Goal: Navigation & Orientation: Find specific page/section

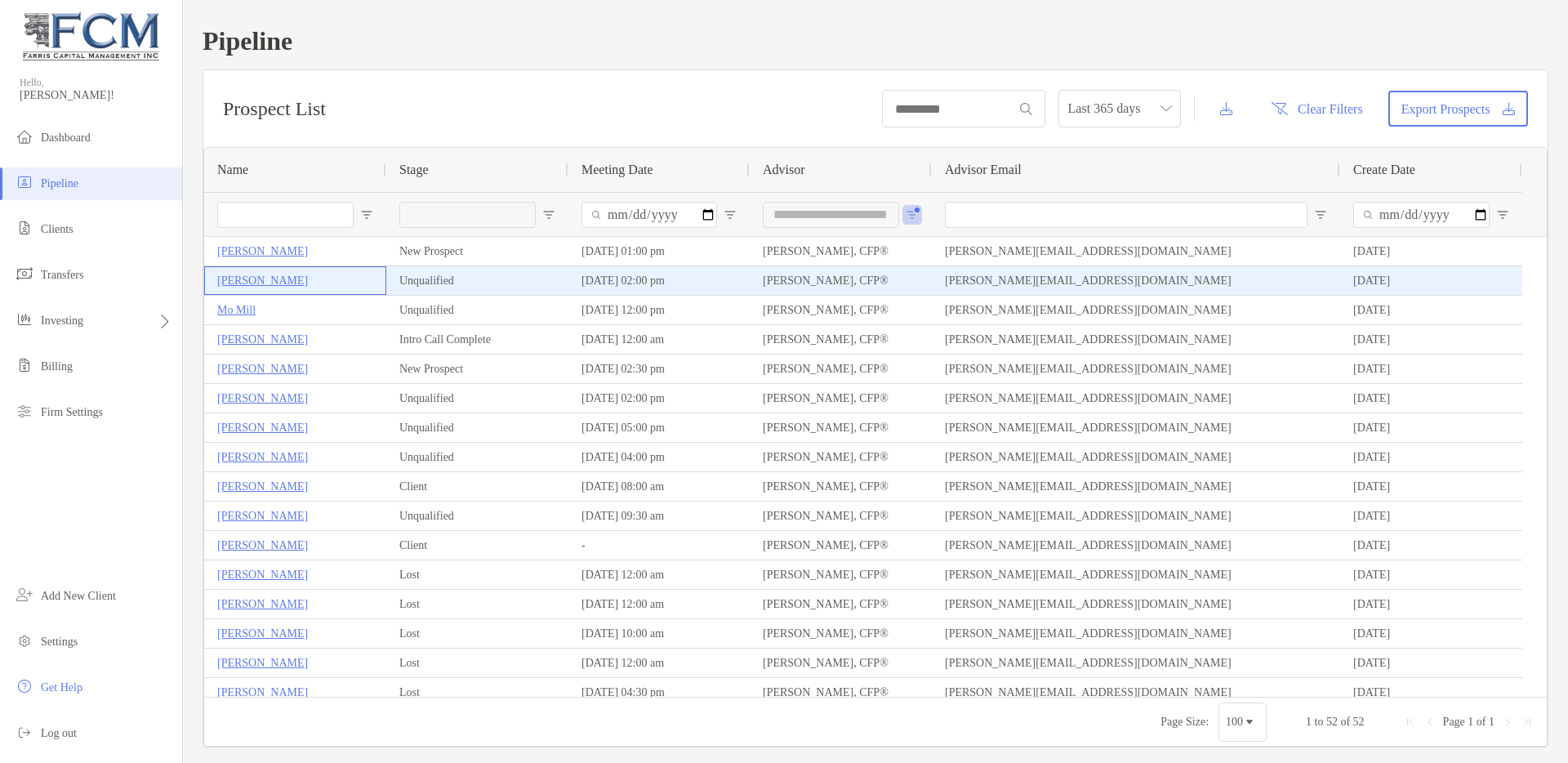
click at [240, 284] on p "[PERSON_NAME]" at bounding box center [262, 280] width 91 height 20
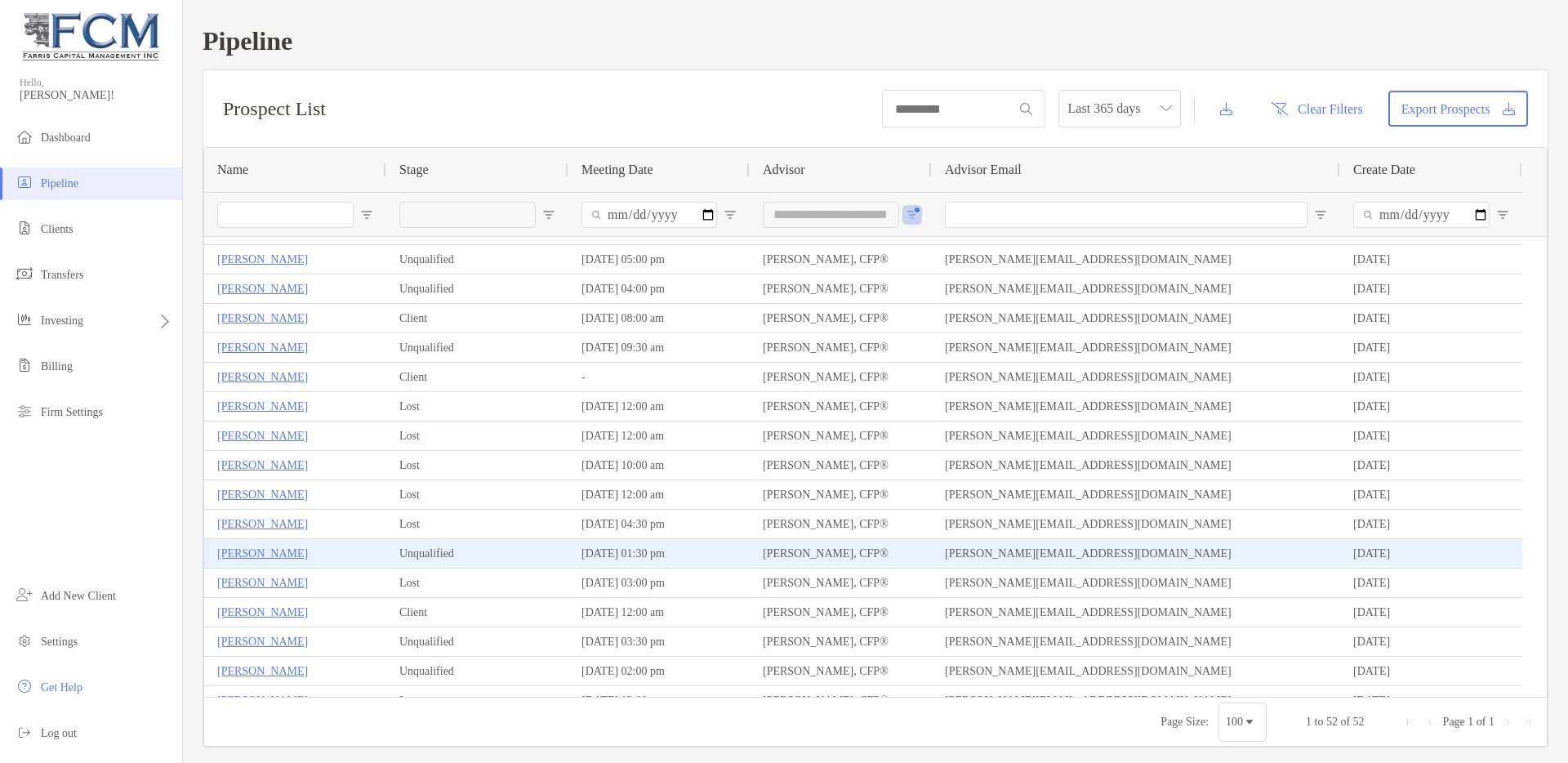
scroll to position [150, 0]
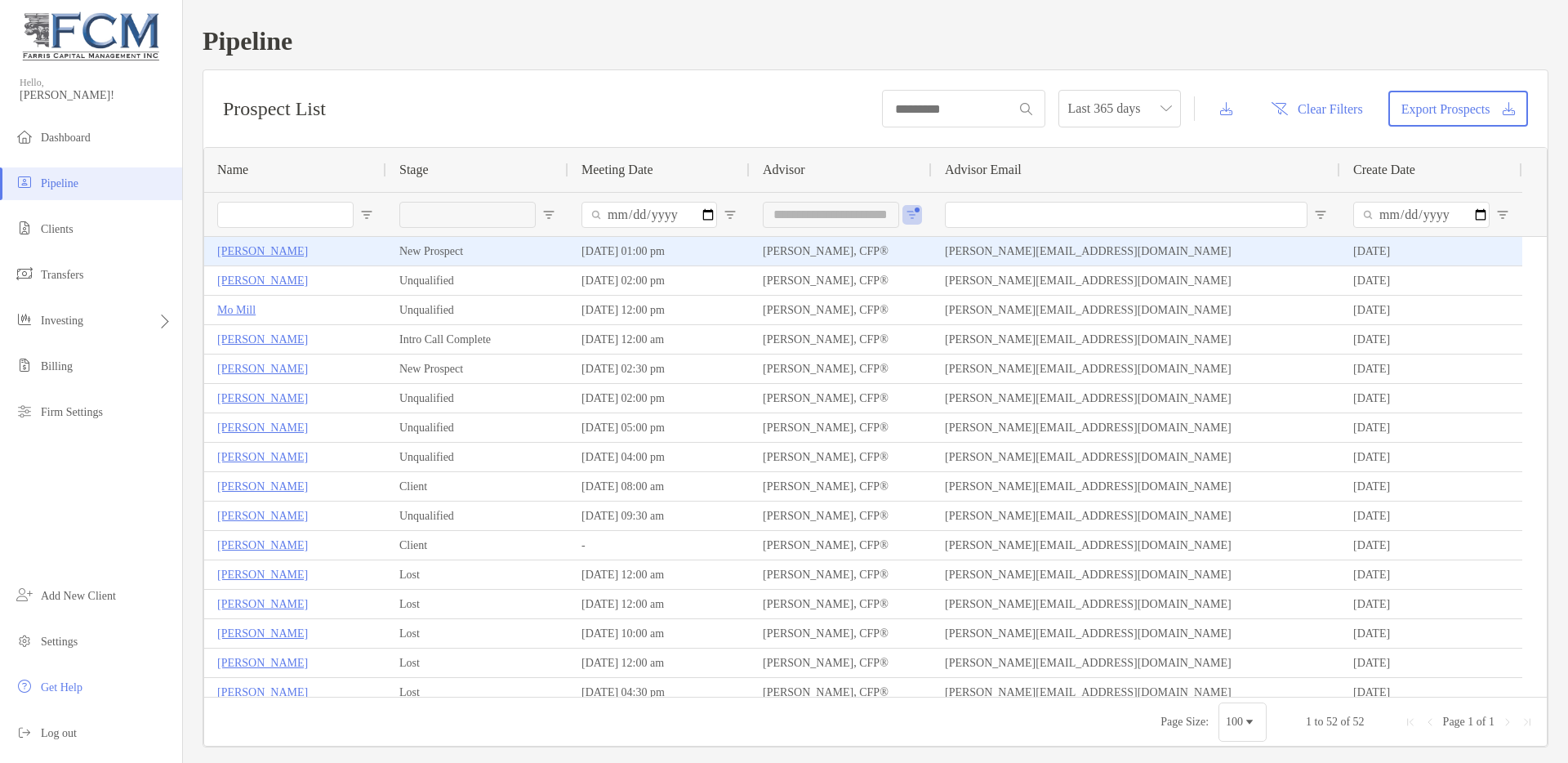
click at [250, 253] on p "[PERSON_NAME]" at bounding box center [262, 252] width 91 height 20
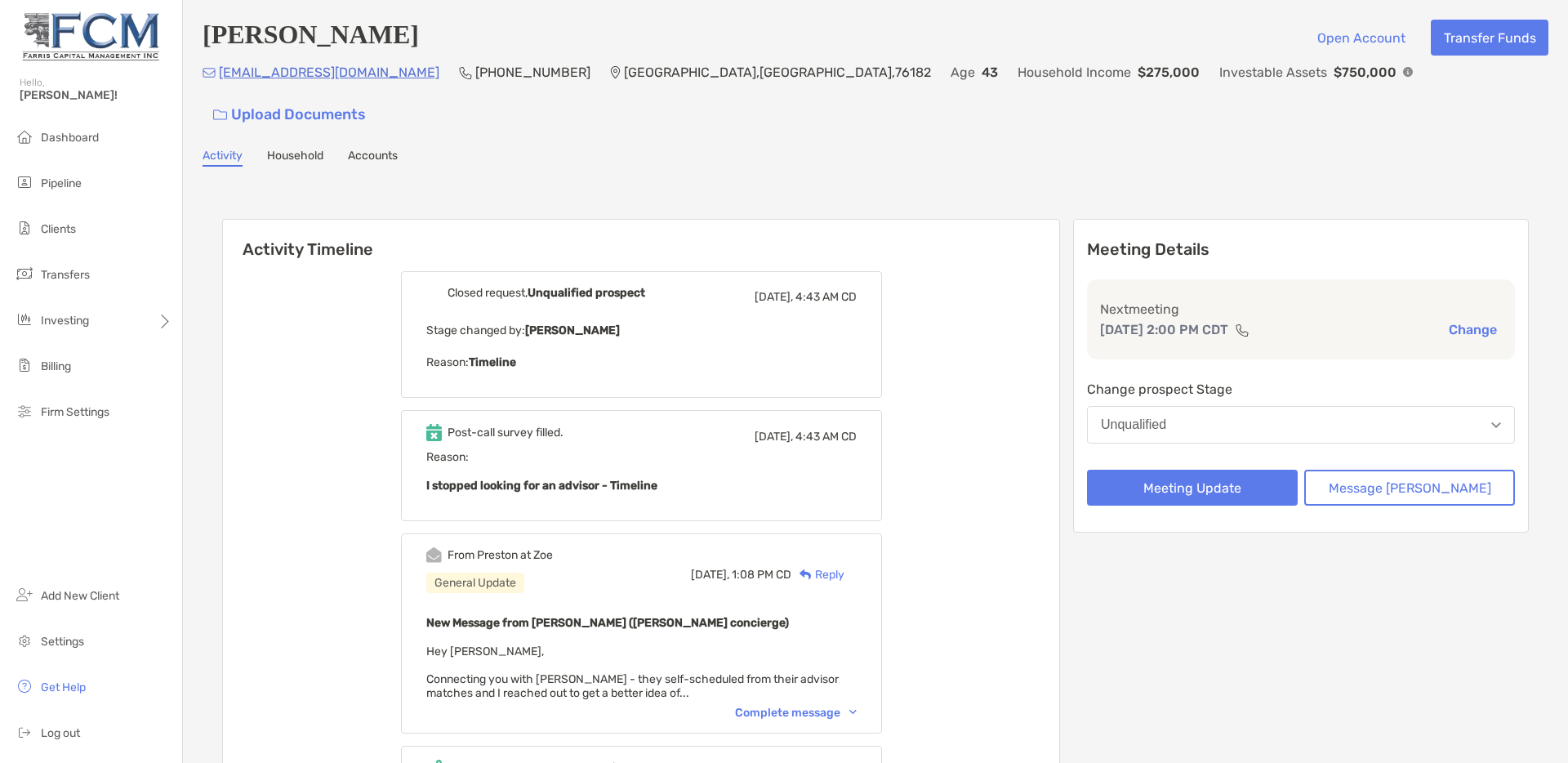
click at [825, 706] on div "Complete message" at bounding box center [795, 713] width 121 height 14
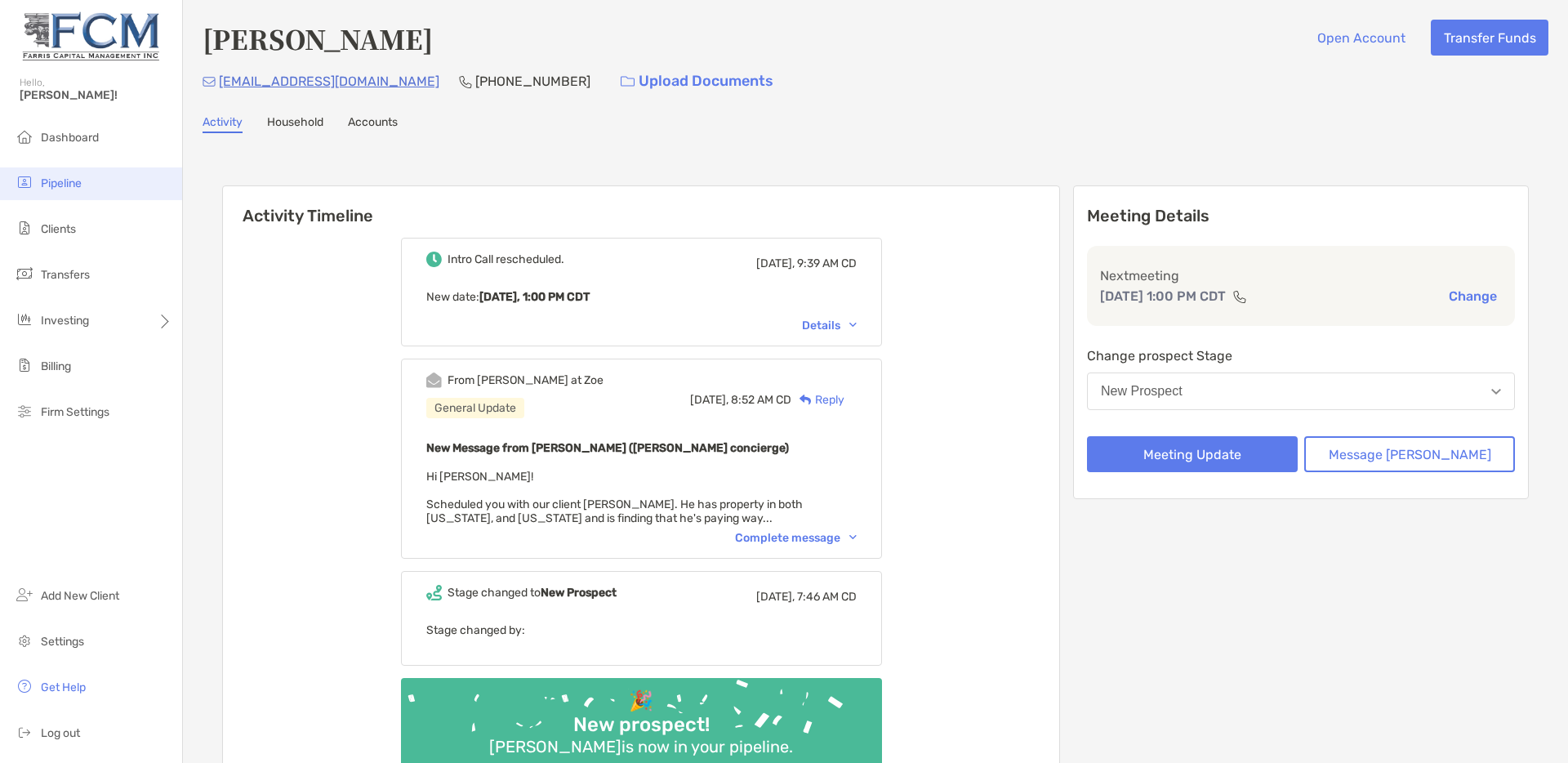
click at [57, 187] on span "Pipeline" at bounding box center [61, 184] width 41 height 14
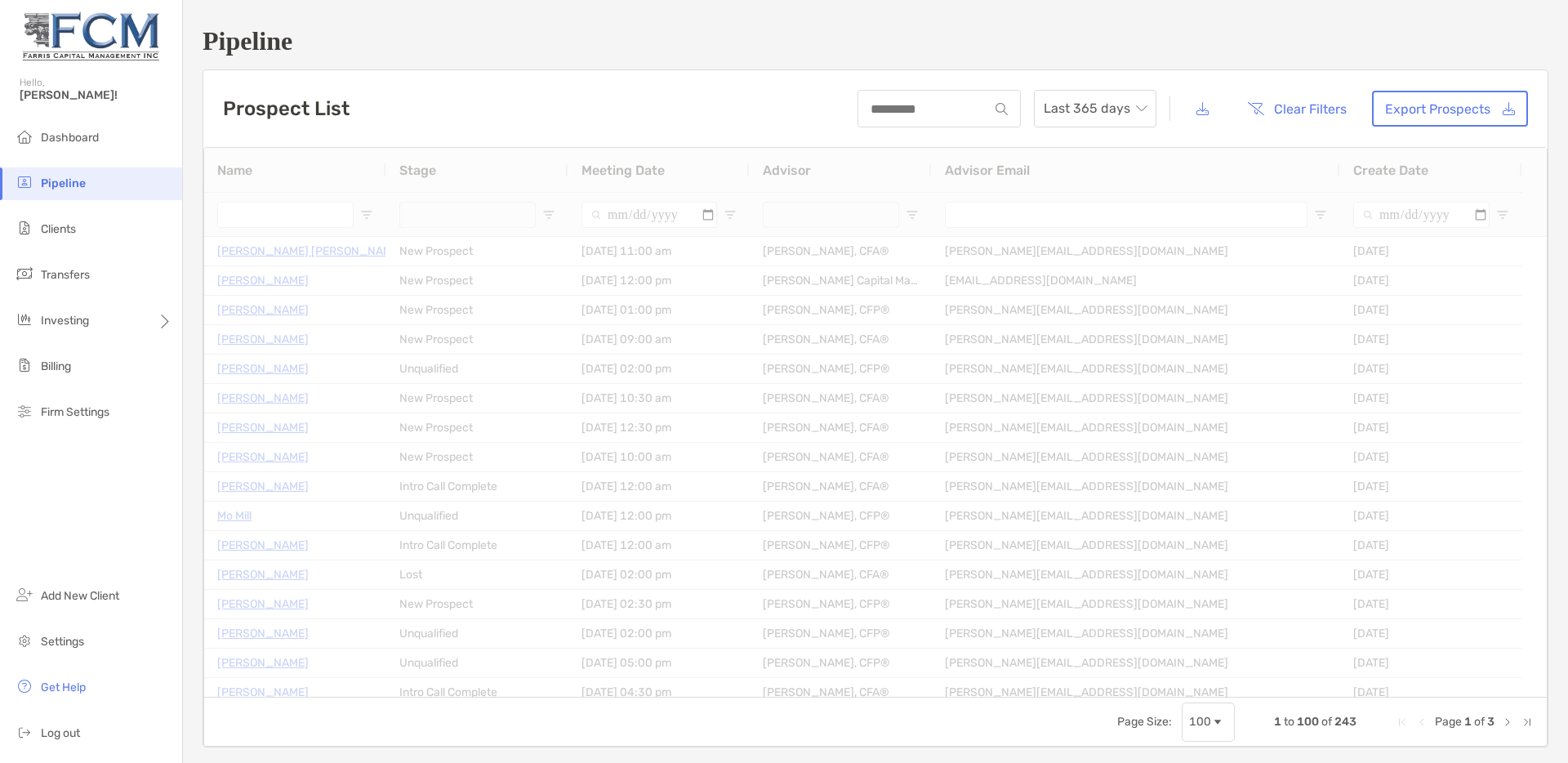
type input "**********"
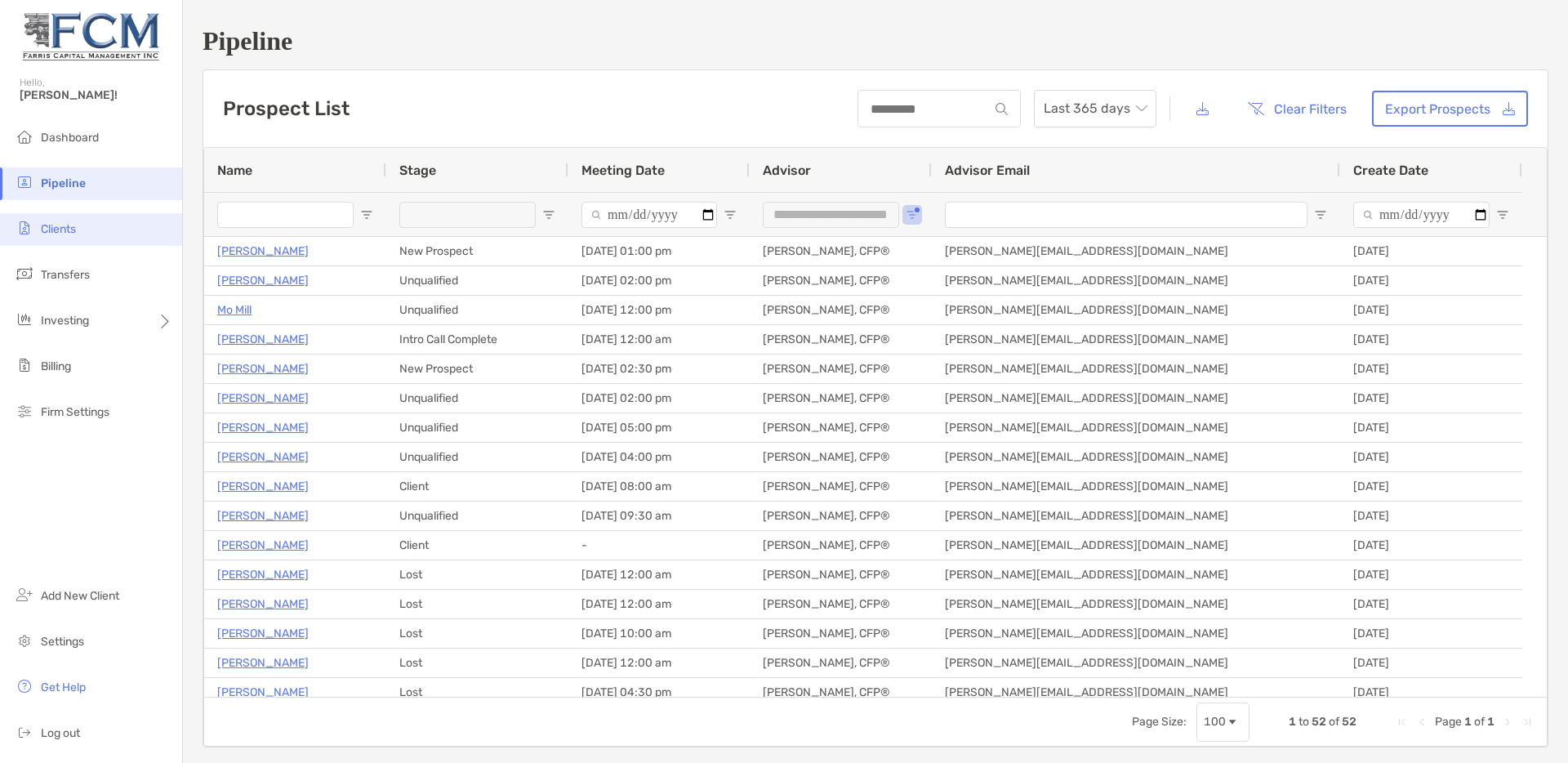
click at [63, 235] on span "Clients" at bounding box center [58, 229] width 35 height 14
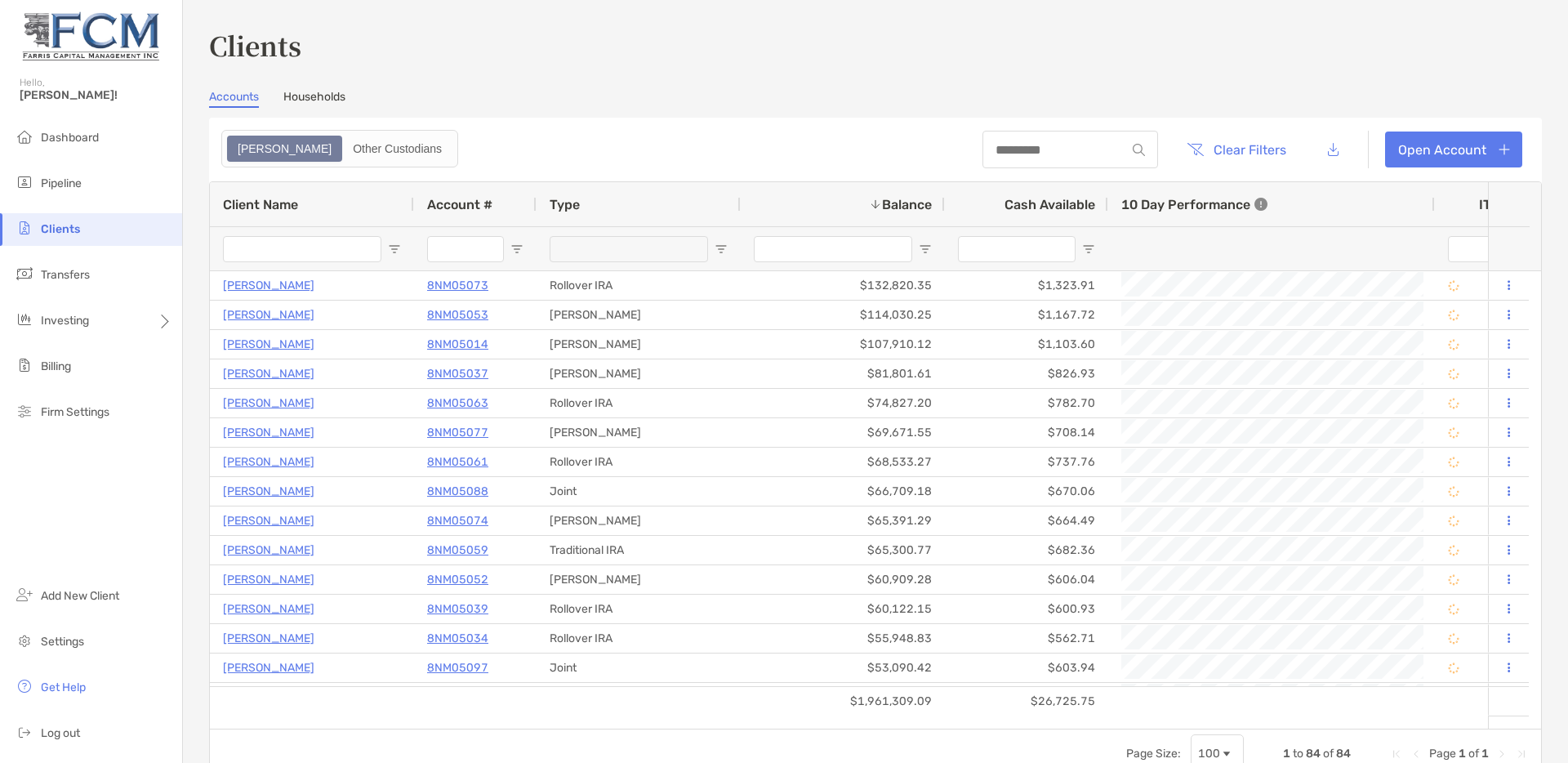
click at [516, 249] on span "Open Filter Menu" at bounding box center [516, 248] width 13 height 13
click at [558, 285] on div "Contains" at bounding box center [573, 279] width 116 height 14
click at [474, 205] on span "Account #" at bounding box center [460, 205] width 65 height 15
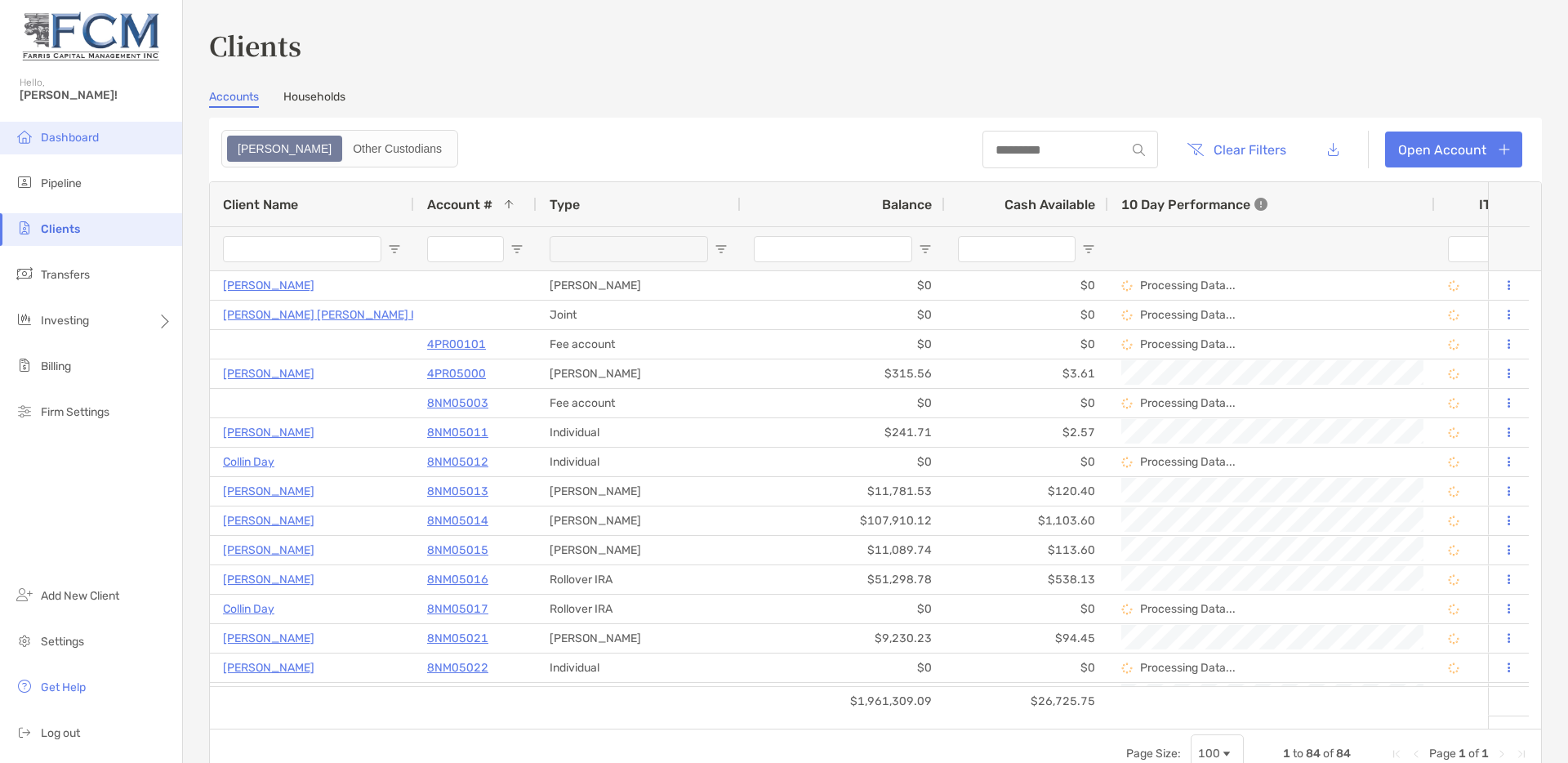
click at [71, 142] on span "Dashboard" at bounding box center [70, 138] width 58 height 14
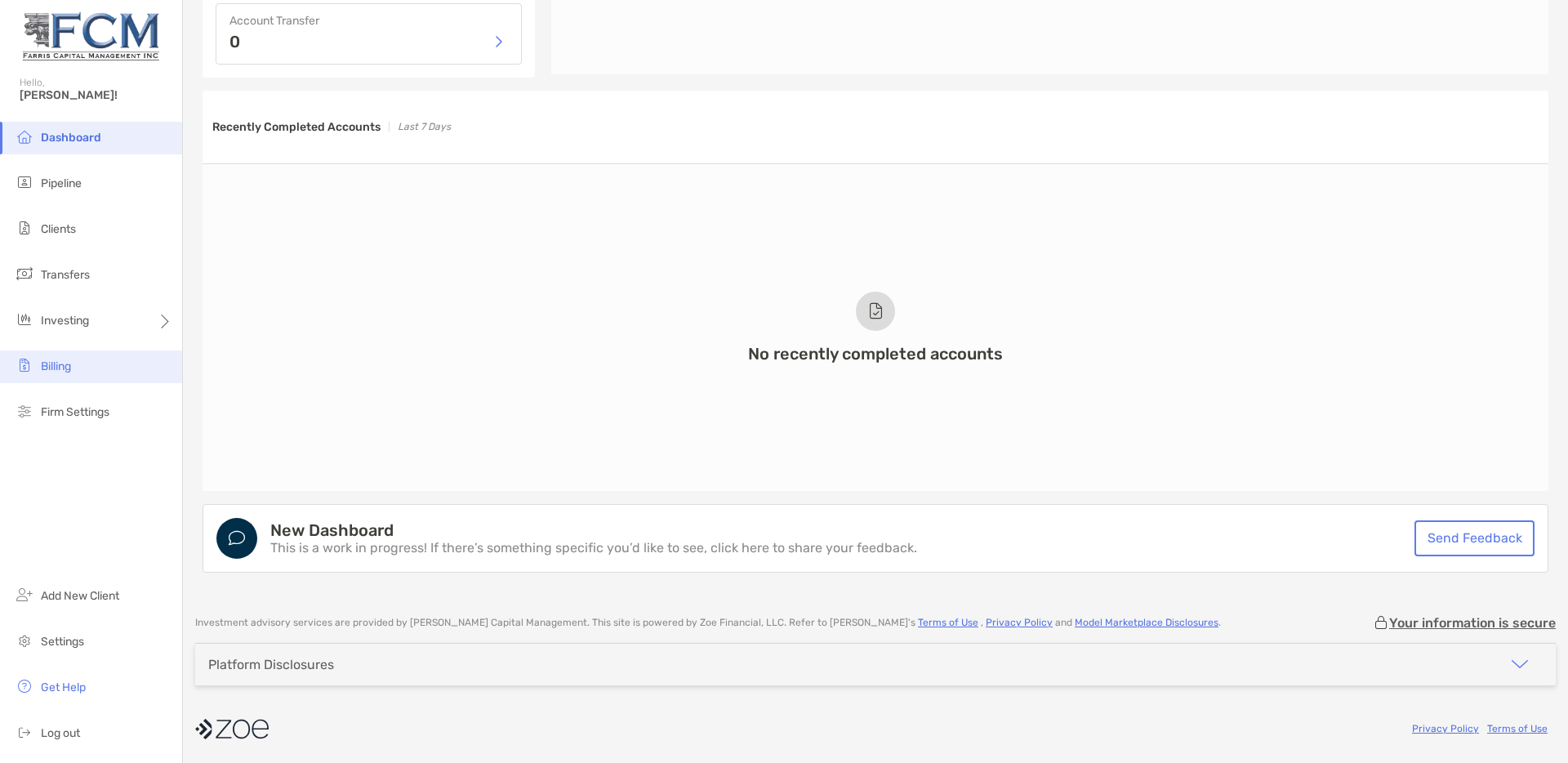
click at [50, 369] on span "Billing" at bounding box center [56, 366] width 31 height 14
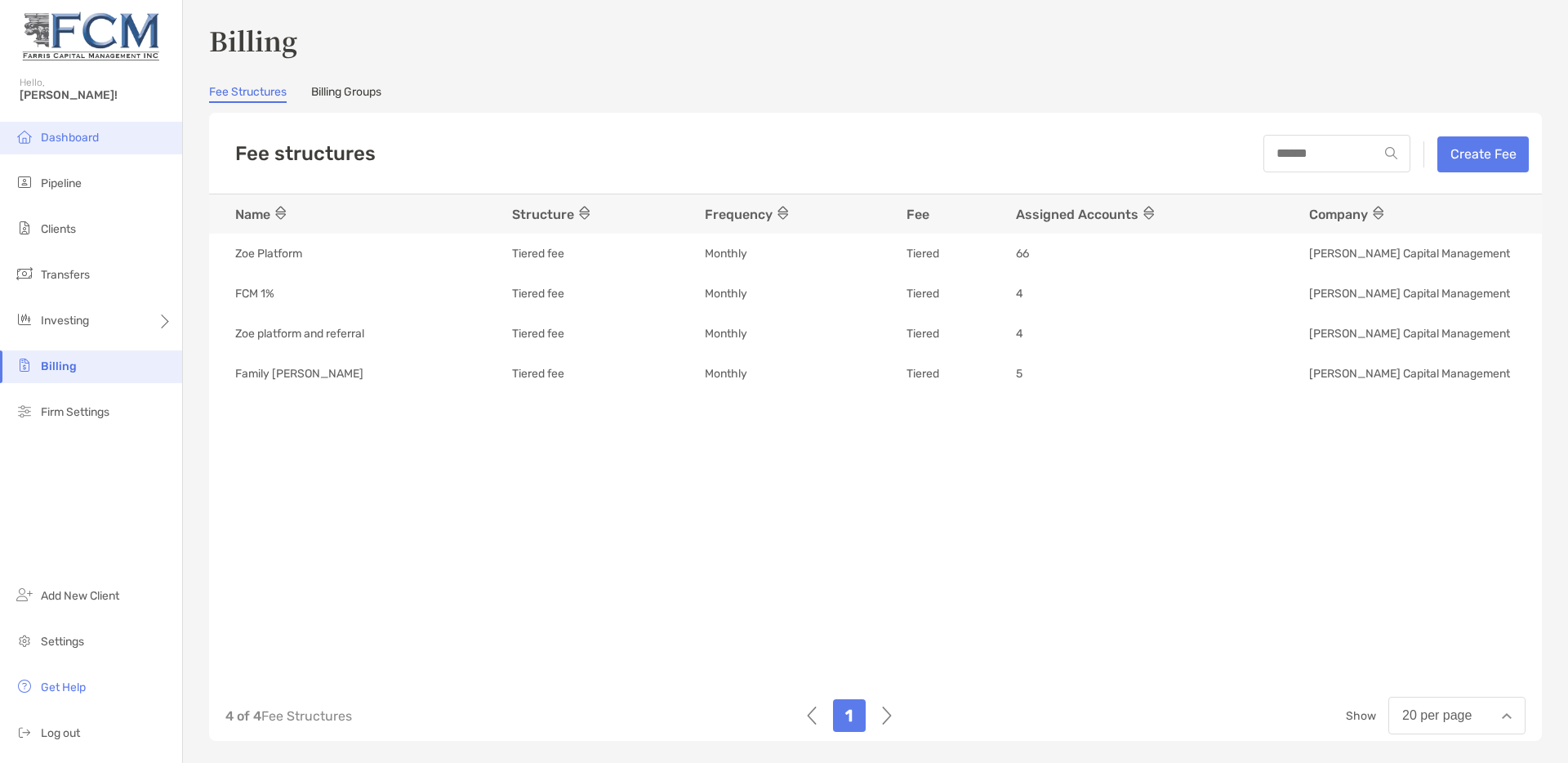
click at [77, 126] on li "Dashboard" at bounding box center [91, 138] width 182 height 32
